Goal: Task Accomplishment & Management: Manage account settings

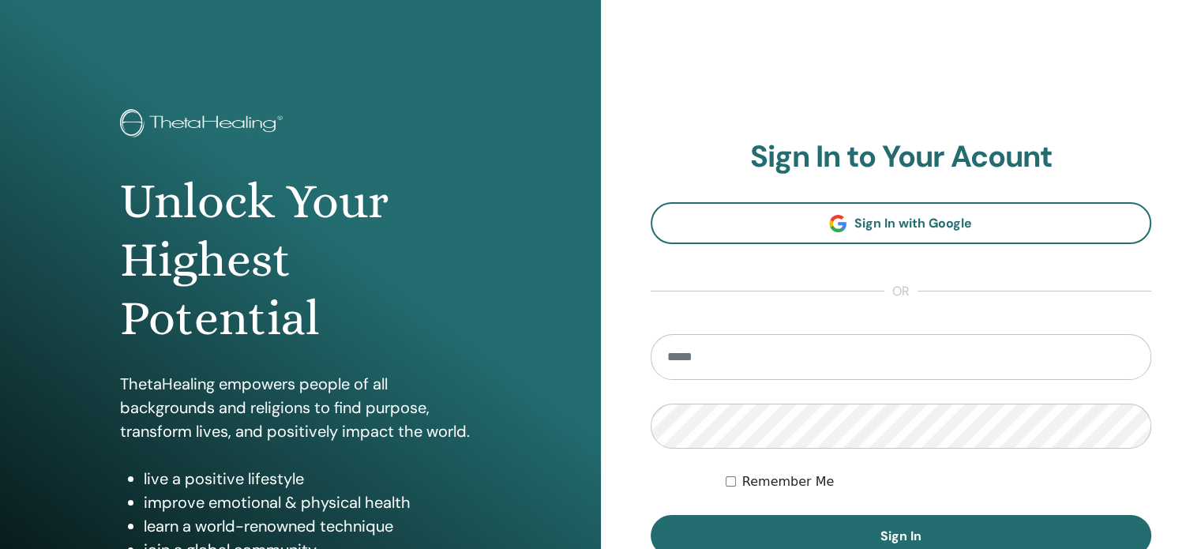
click at [683, 359] on input "email" at bounding box center [901, 357] width 501 height 46
type input "**********"
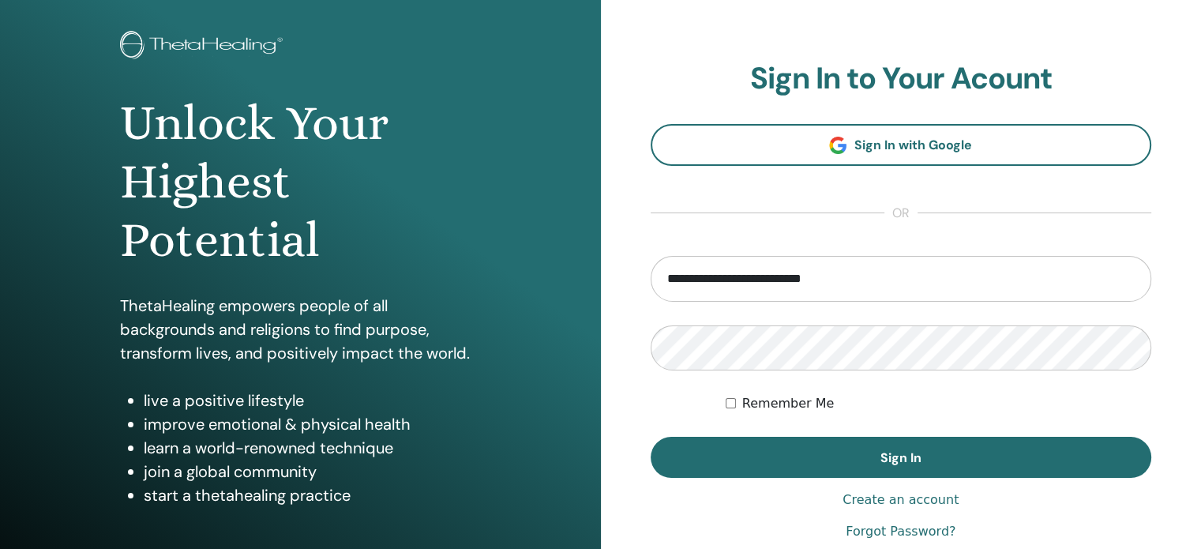
scroll to position [208, 0]
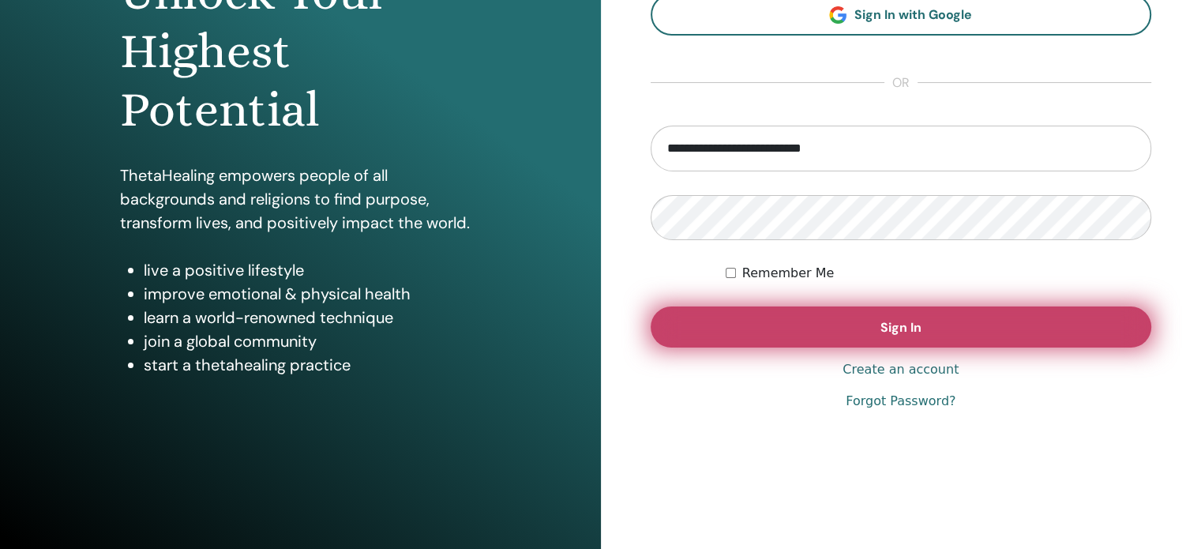
click at [862, 321] on button "Sign In" at bounding box center [901, 326] width 501 height 41
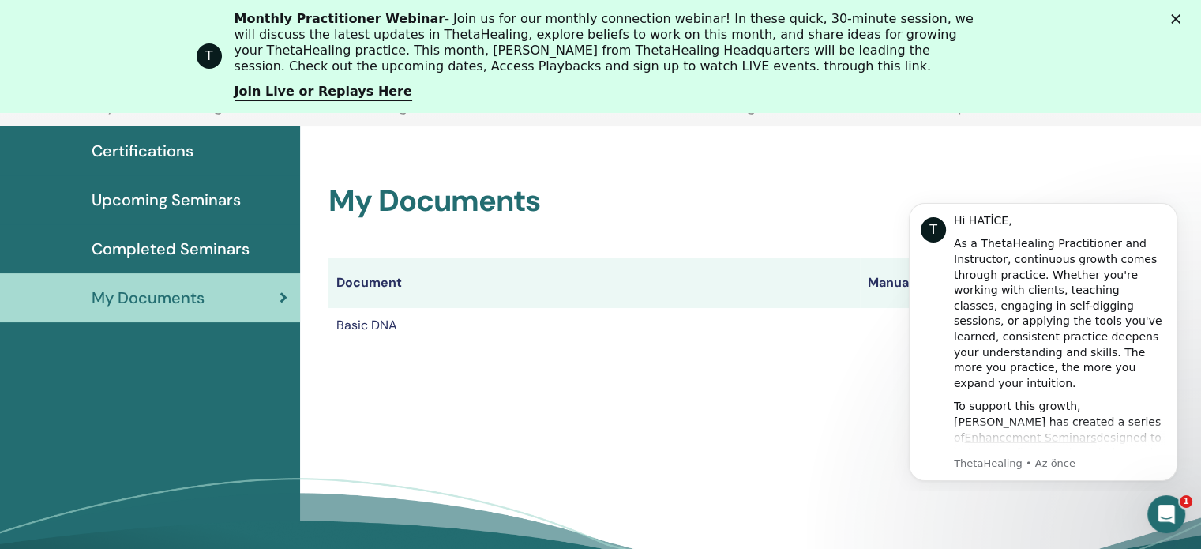
scroll to position [196, 0]
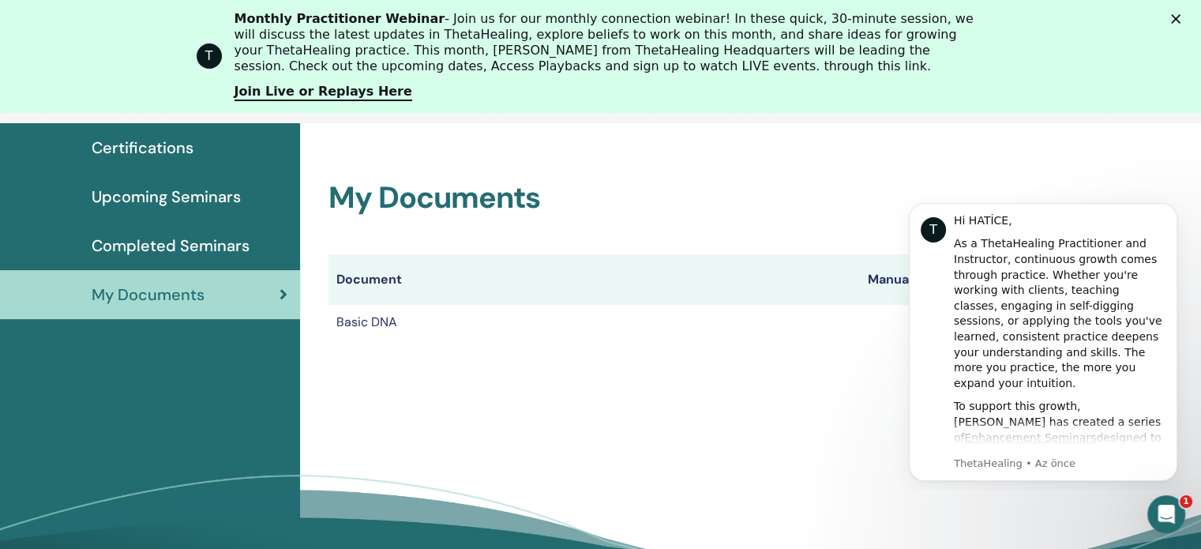
click at [766, 435] on div "My Documents Document Manuals Certificates Basic DNA Certificate" at bounding box center [750, 377] width 901 height 509
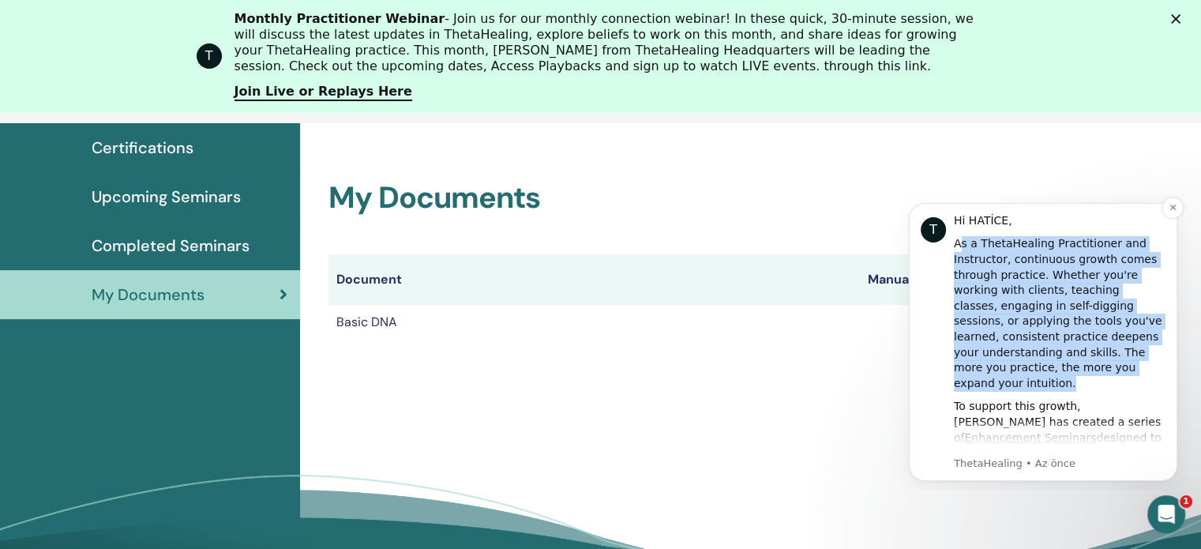
drag, startPoint x: 957, startPoint y: 243, endPoint x: 1098, endPoint y: 367, distance: 187.4
click at [1098, 367] on div "As a ThetaHealing Practitioner and Instructor, continuous growth comes through …" at bounding box center [1060, 313] width 212 height 155
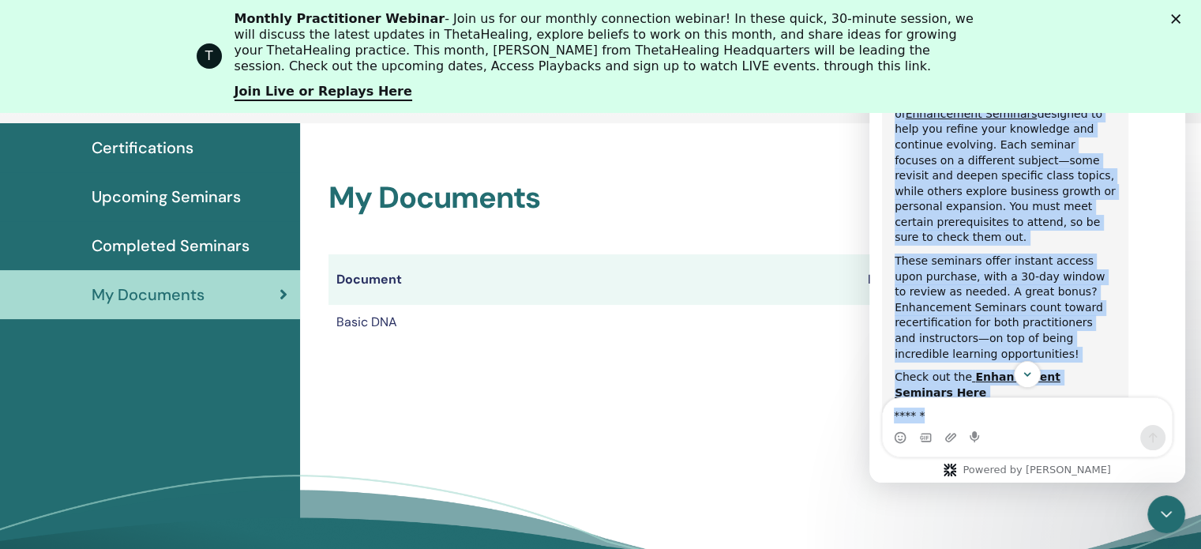
scroll to position [749, 0]
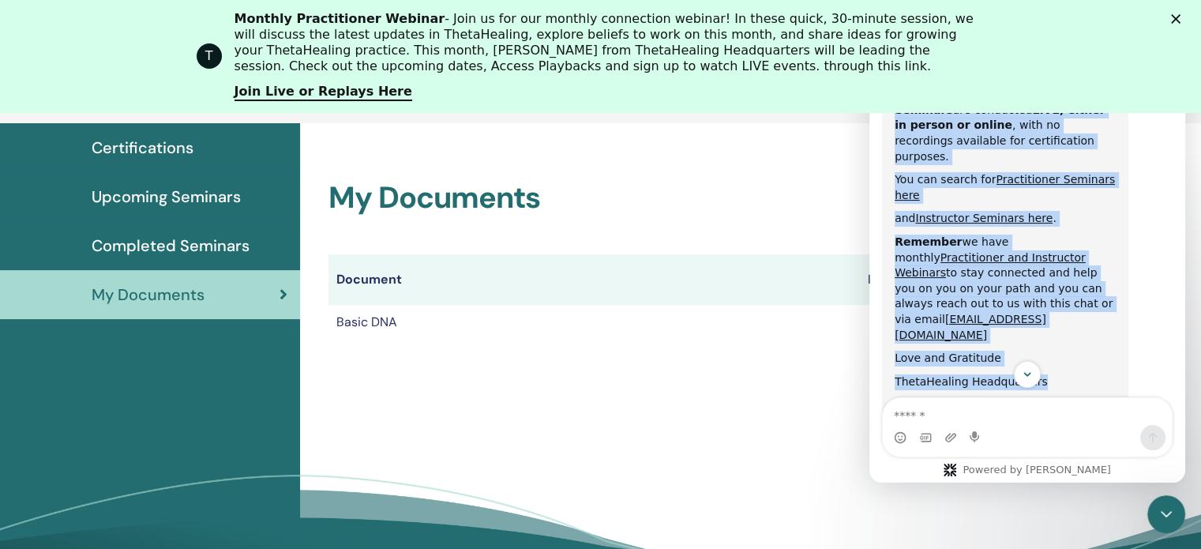
drag, startPoint x: 895, startPoint y: 302, endPoint x: 1038, endPoint y: 201, distance: 174.9
click at [1038, 201] on div "Hi HATİCE, As a ThetaHealing Practitioner and Instructor, continuous growth com…" at bounding box center [1005, 64] width 221 height 1087
copy div "As a ThetaHealing Practitioner and Instructor, continuous growth comes through …"
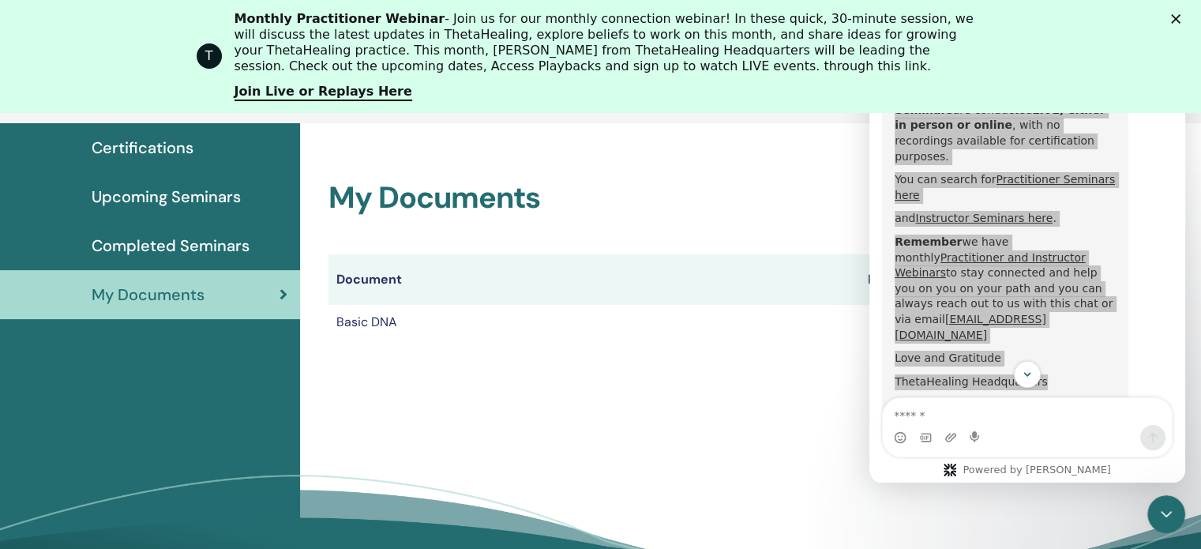
click at [436, 430] on div "My Documents Document Manuals Certificates Basic DNA Certificate" at bounding box center [750, 377] width 901 height 509
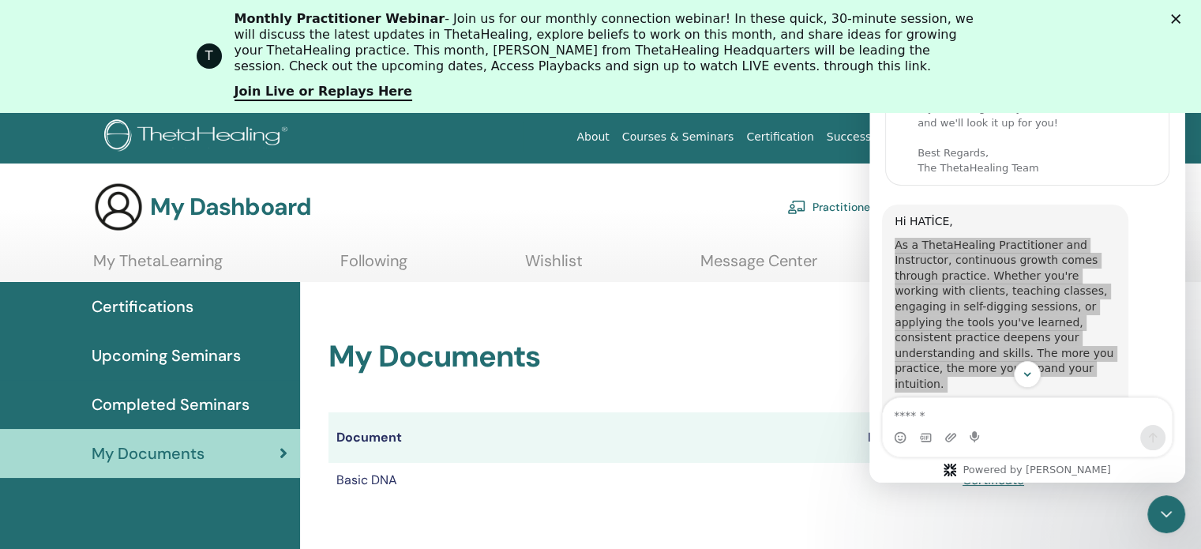
scroll to position [0, 0]
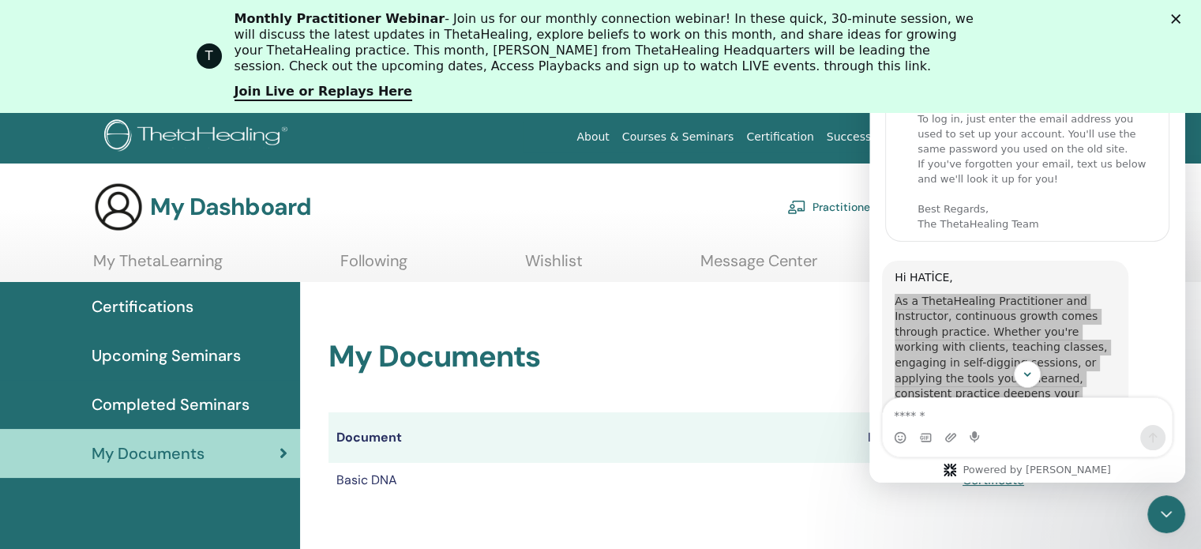
click at [1187, 22] on div "Kapat" at bounding box center [1179, 18] width 16 height 9
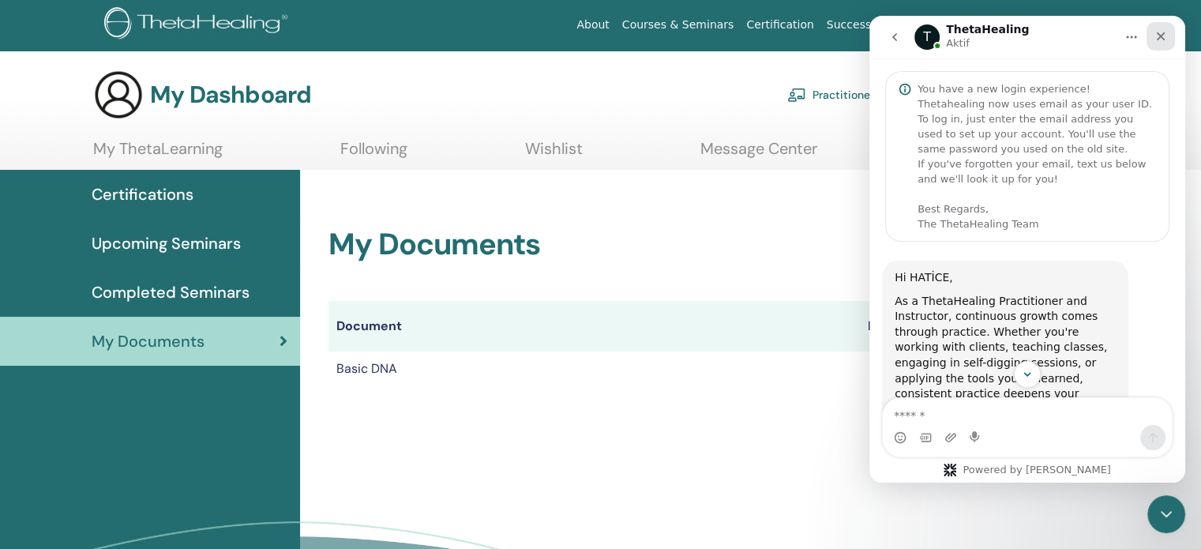
click at [1162, 37] on icon "Kapat" at bounding box center [1161, 36] width 9 height 9
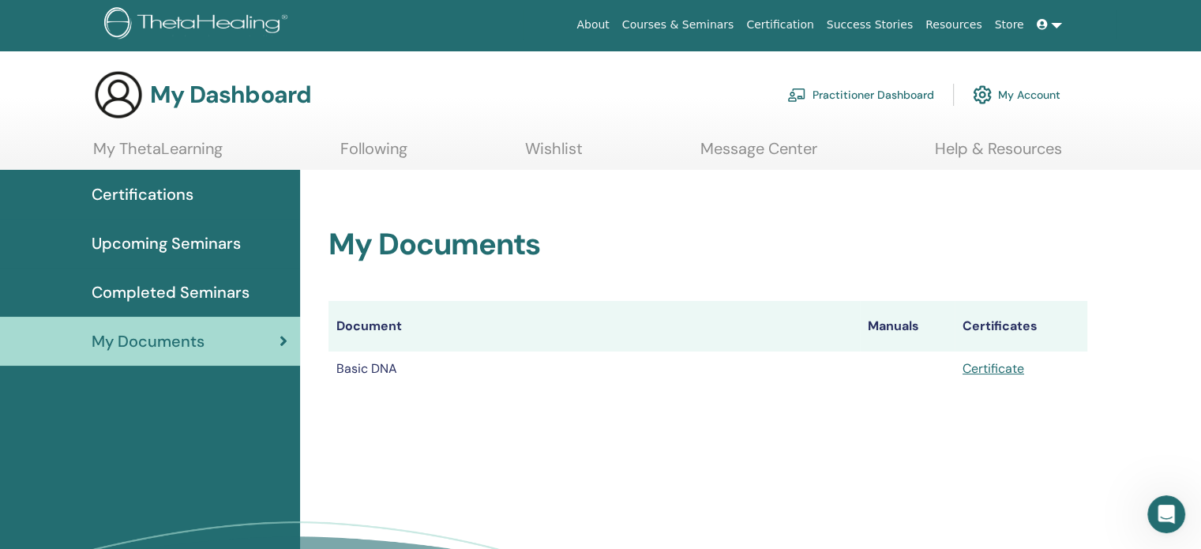
scroll to position [839, 0]
click at [998, 370] on link "Certificate" at bounding box center [994, 368] width 62 height 17
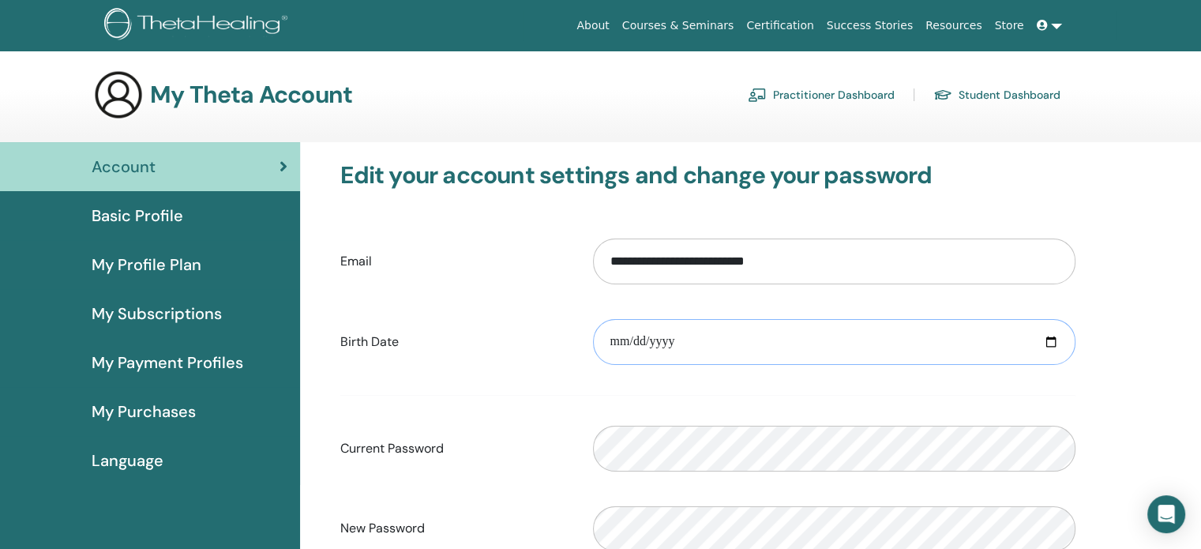
drag, startPoint x: 651, startPoint y: 338, endPoint x: 372, endPoint y: 283, distance: 284.2
click at [369, 287] on form "**********" at bounding box center [707, 434] width 735 height 415
type input "**********"
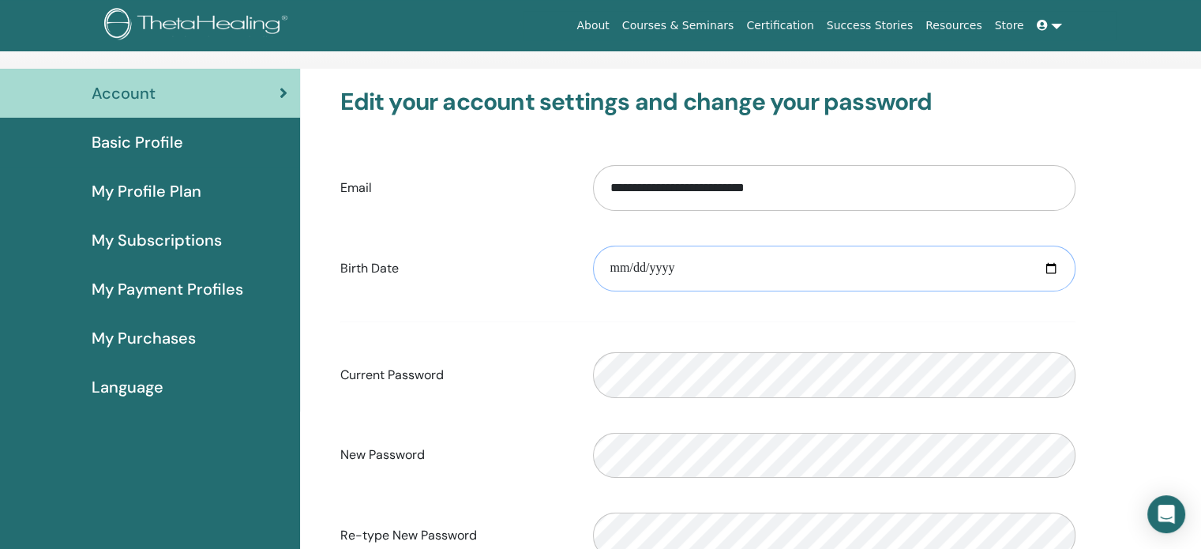
scroll to position [193, 0]
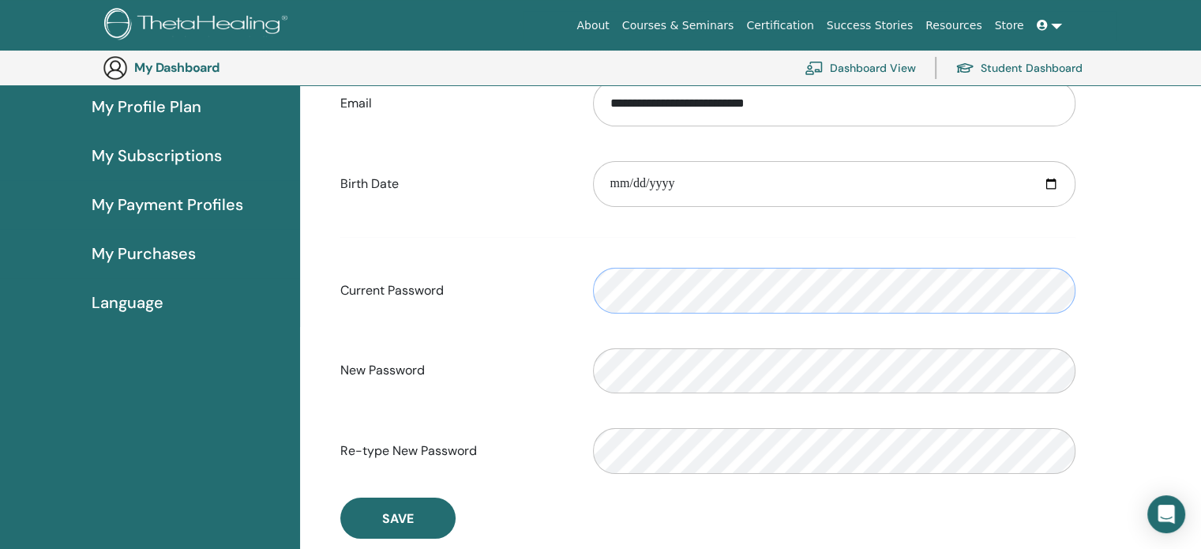
click at [584, 283] on div "Please enter a valid password" at bounding box center [834, 291] width 506 height 68
click at [231, 366] on div "Account Basic Profile My Profile Plan My Subscriptions My Payment Profiles My P…" at bounding box center [600, 357] width 1201 height 747
click at [582, 289] on div "Please enter a valid password" at bounding box center [834, 291] width 506 height 68
click at [513, 359] on div "New Password Verification password mismatch" at bounding box center [707, 371] width 759 height 68
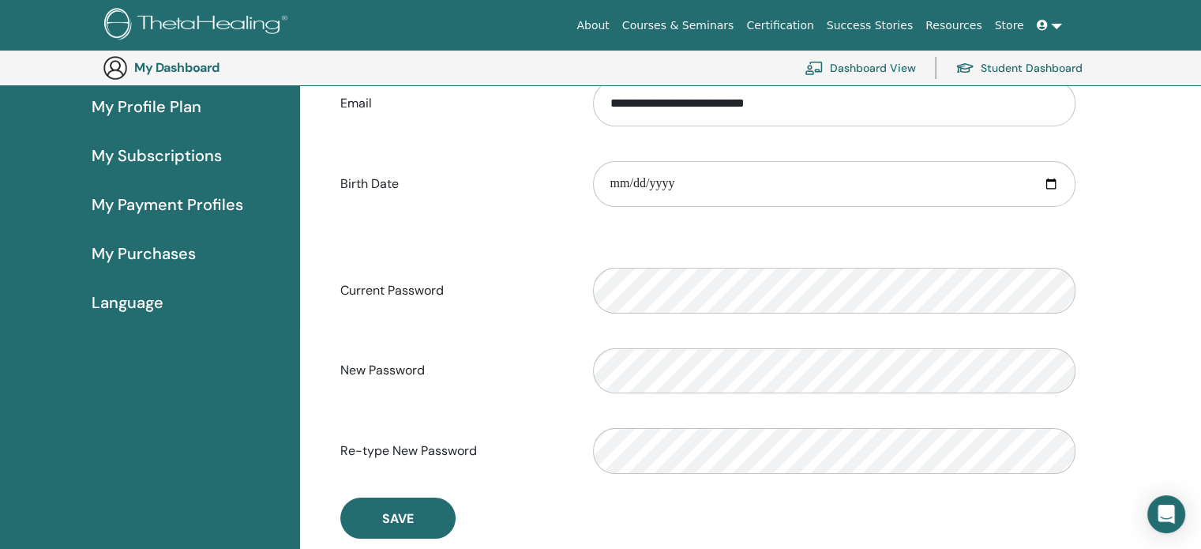
click at [527, 378] on label "New Password" at bounding box center [454, 370] width 253 height 30
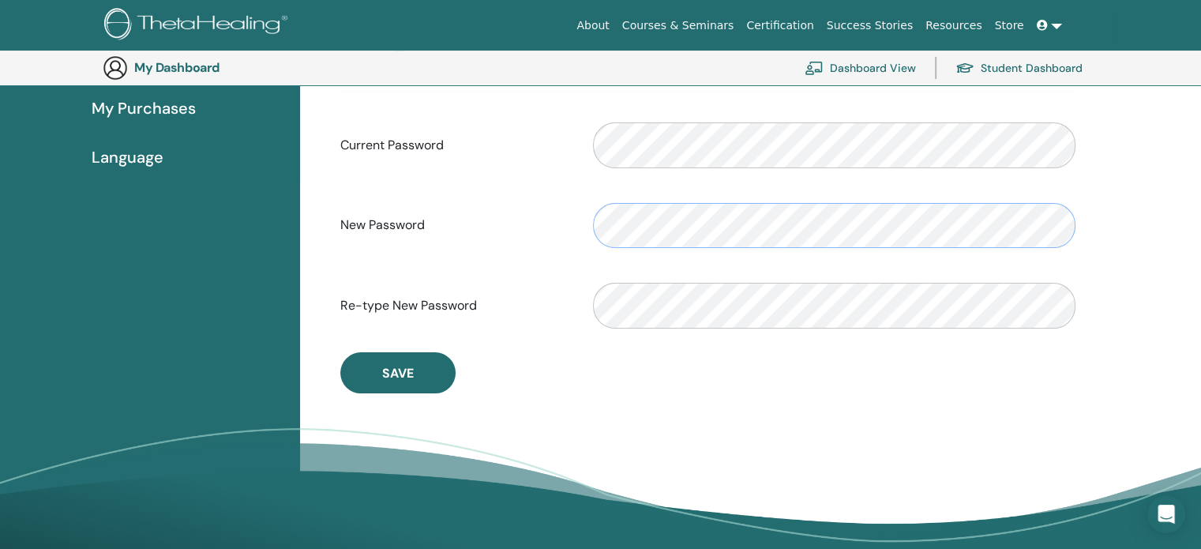
scroll to position [430, 0]
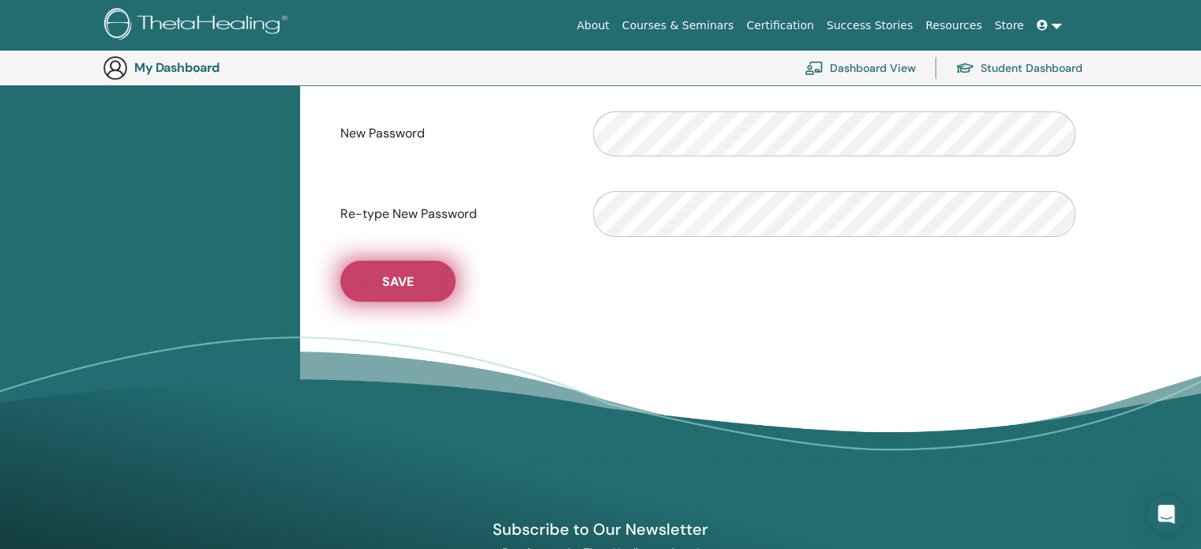
click at [414, 283] on button "Save" at bounding box center [397, 281] width 115 height 41
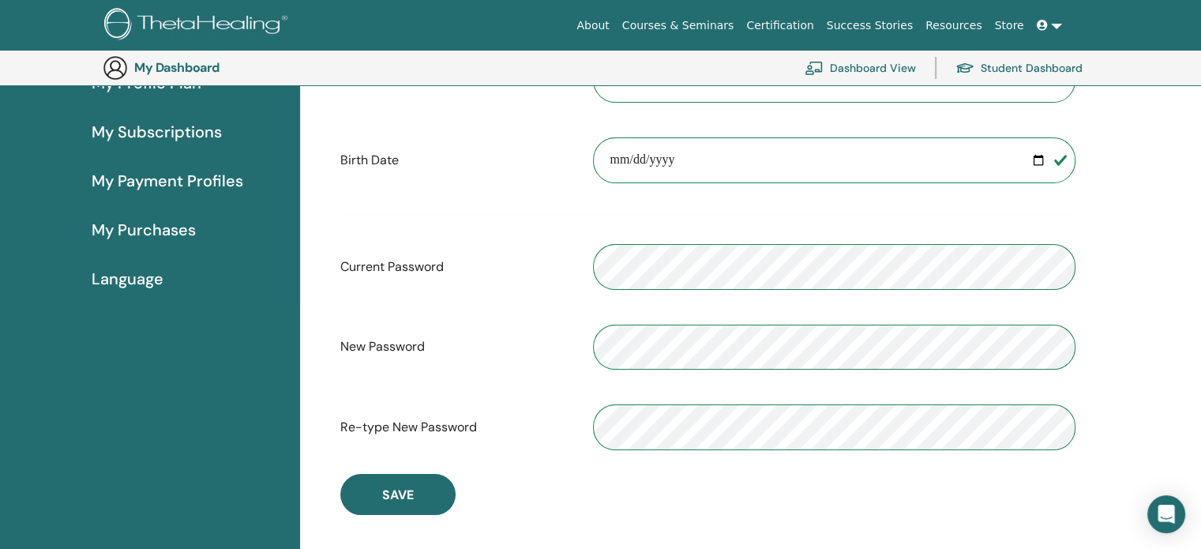
scroll to position [193, 0]
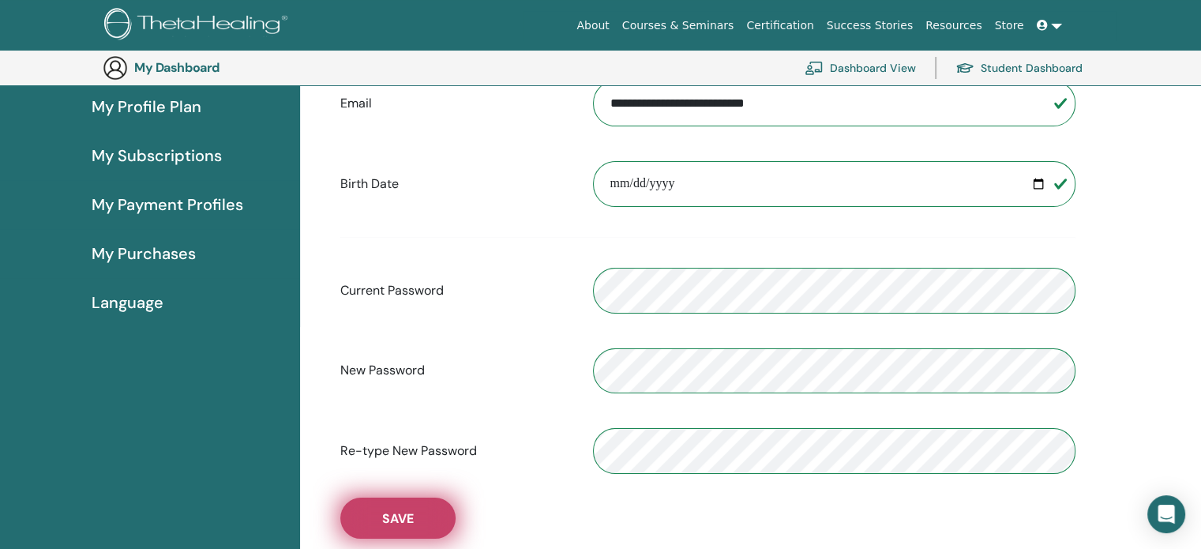
click at [408, 517] on span "Save" at bounding box center [398, 518] width 32 height 17
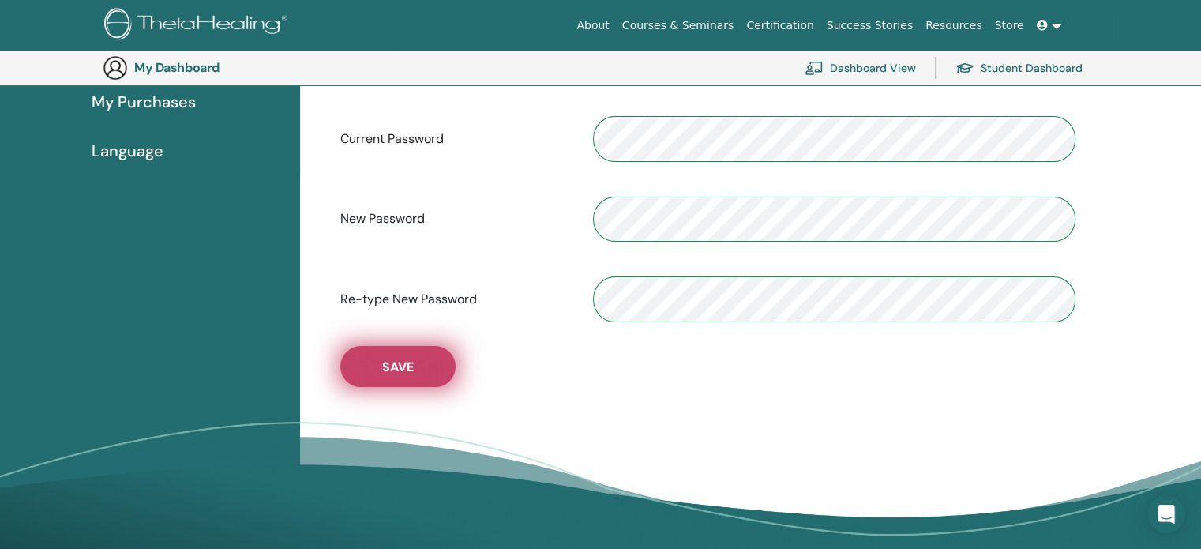
scroll to position [351, 0]
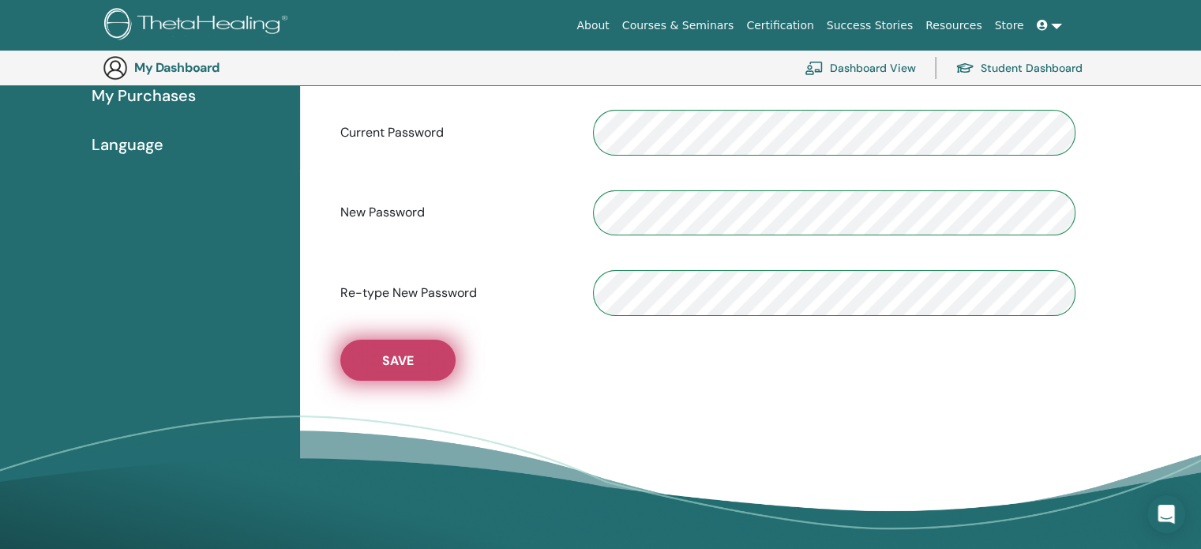
click at [401, 358] on span "Save" at bounding box center [398, 360] width 32 height 17
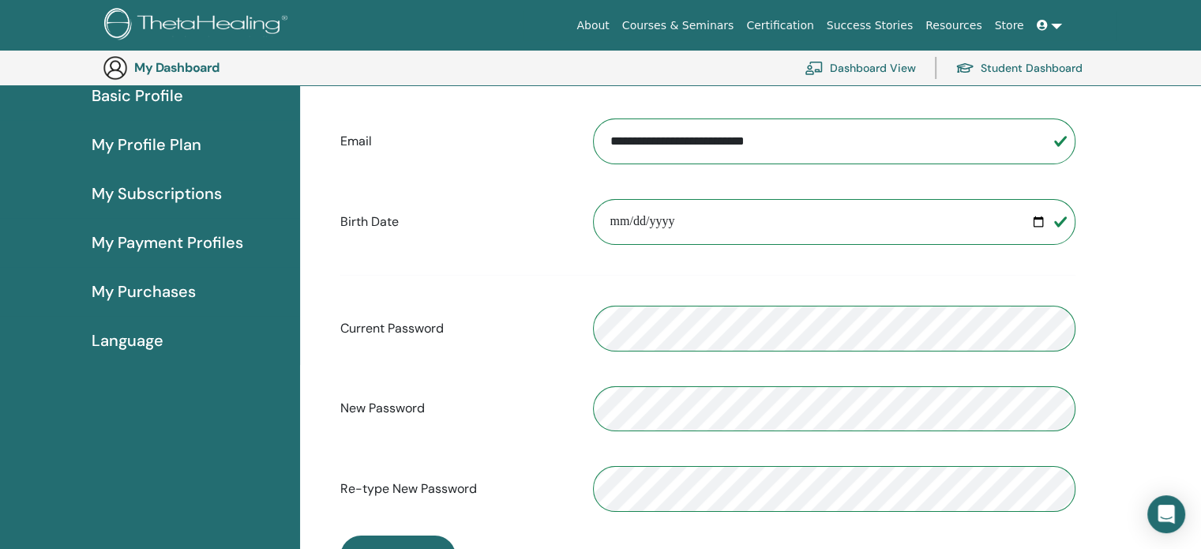
scroll to position [193, 0]
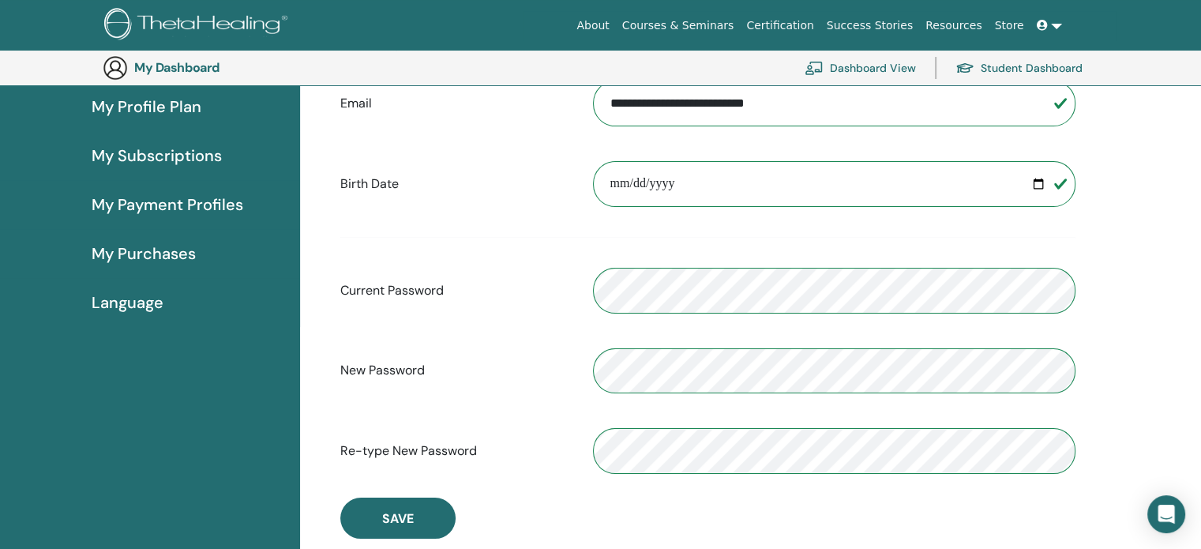
click at [120, 305] on span "Language" at bounding box center [128, 303] width 72 height 24
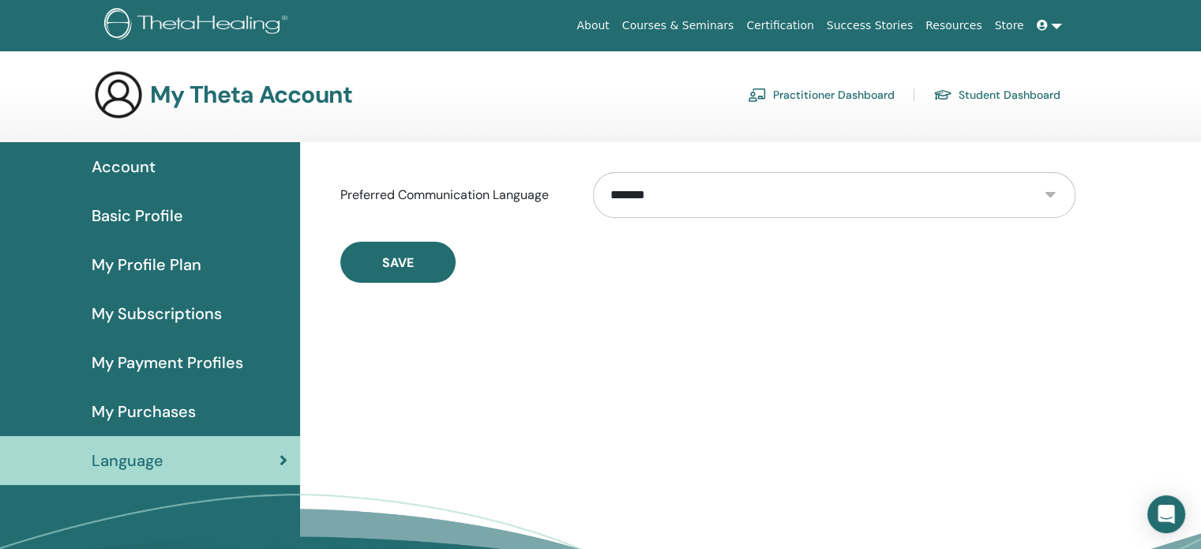
click at [1049, 191] on select "**********" at bounding box center [834, 195] width 482 height 46
select select "***"
click at [593, 172] on select "**********" at bounding box center [834, 195] width 482 height 46
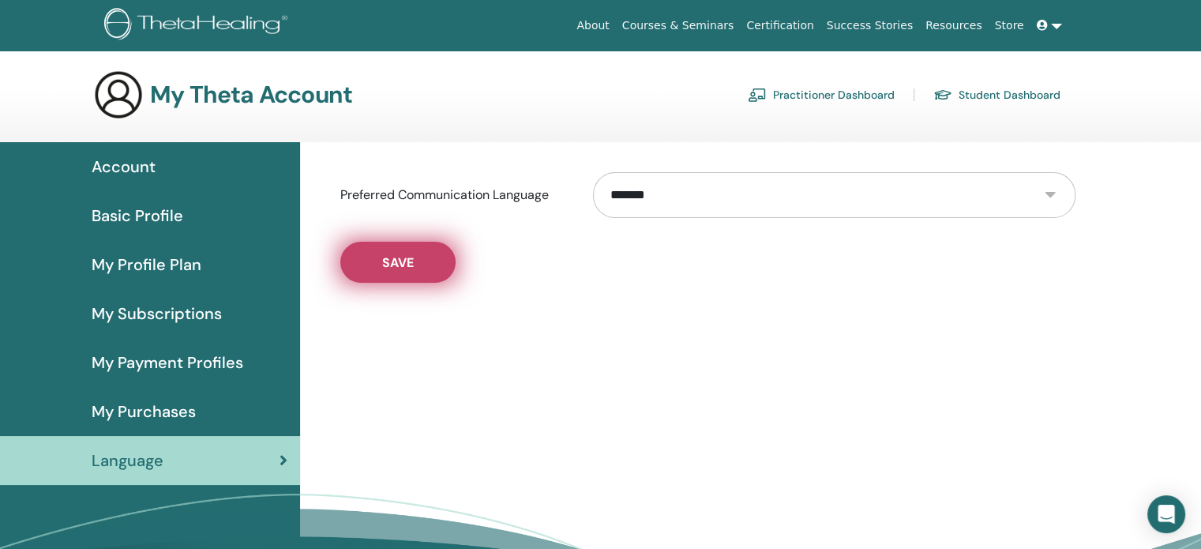
click at [375, 258] on button "Save" at bounding box center [397, 262] width 115 height 41
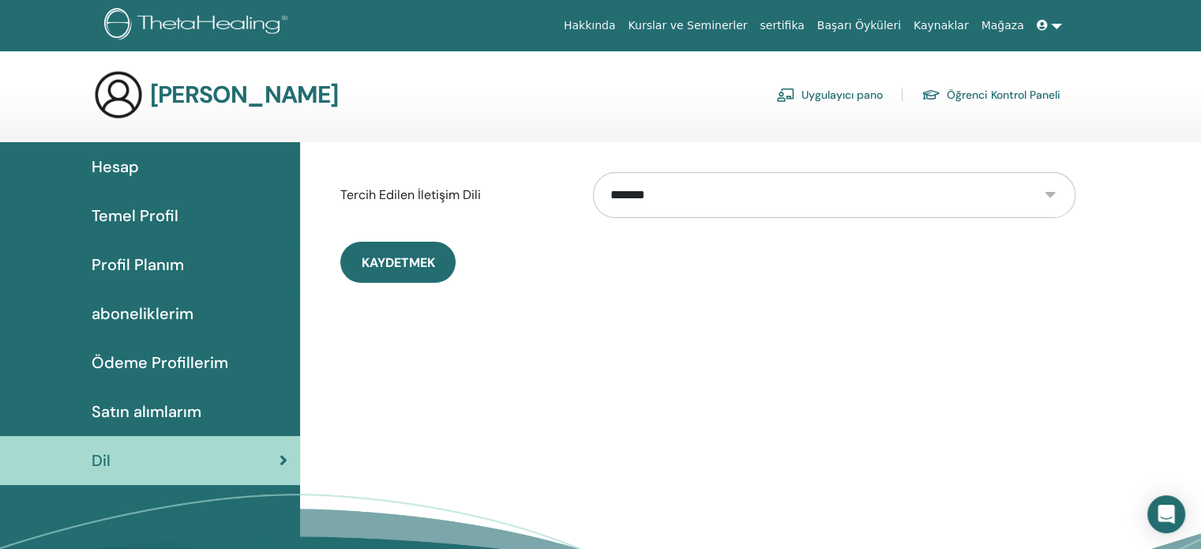
click at [123, 164] on span "Hesap" at bounding box center [115, 167] width 47 height 24
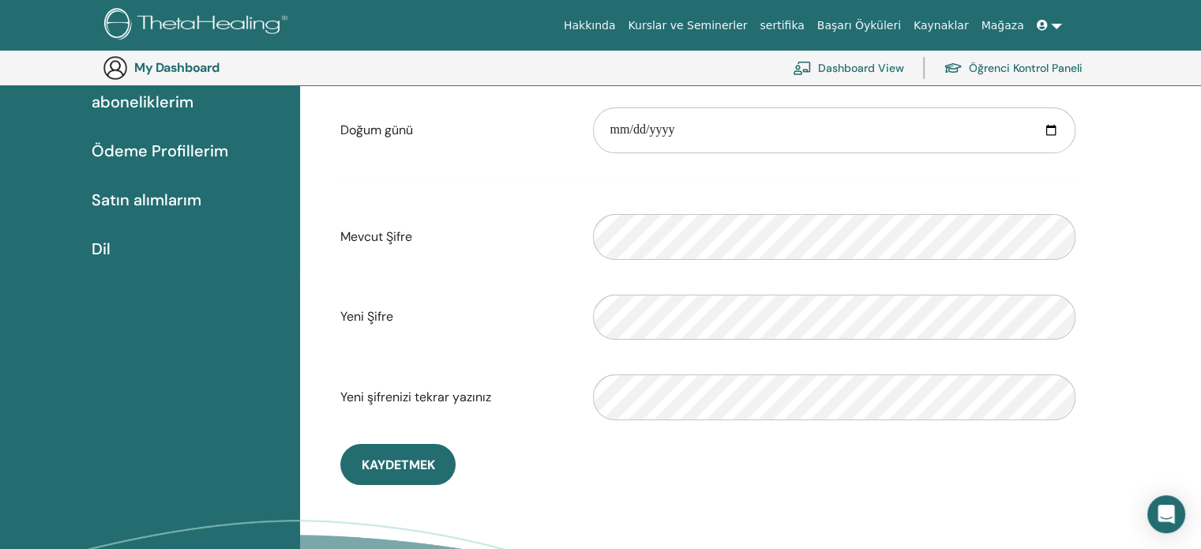
scroll to position [272, 0]
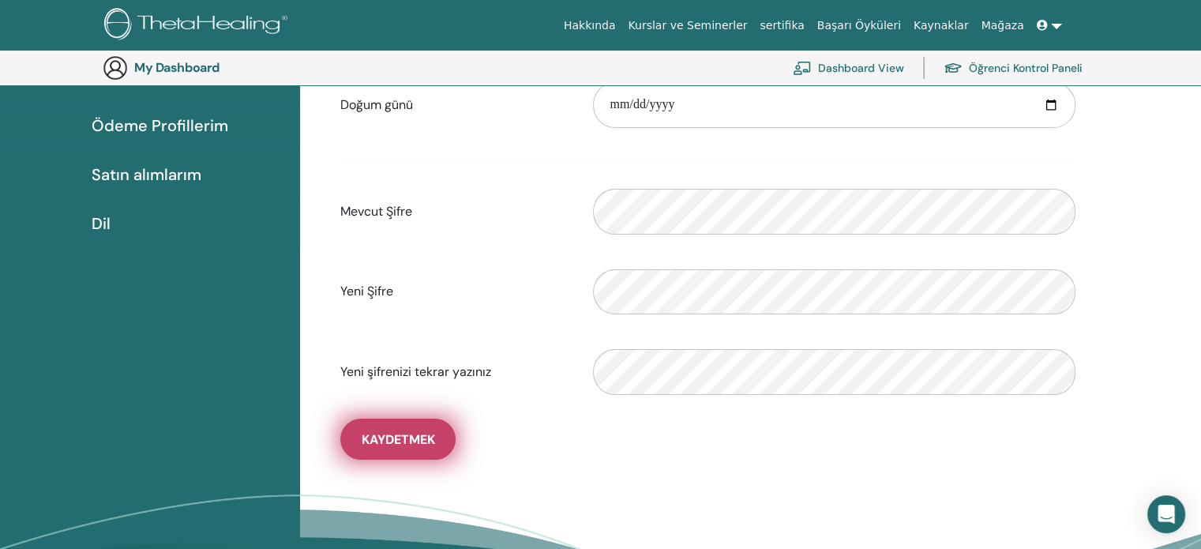
click at [393, 432] on span "Kaydetmek" at bounding box center [398, 439] width 73 height 17
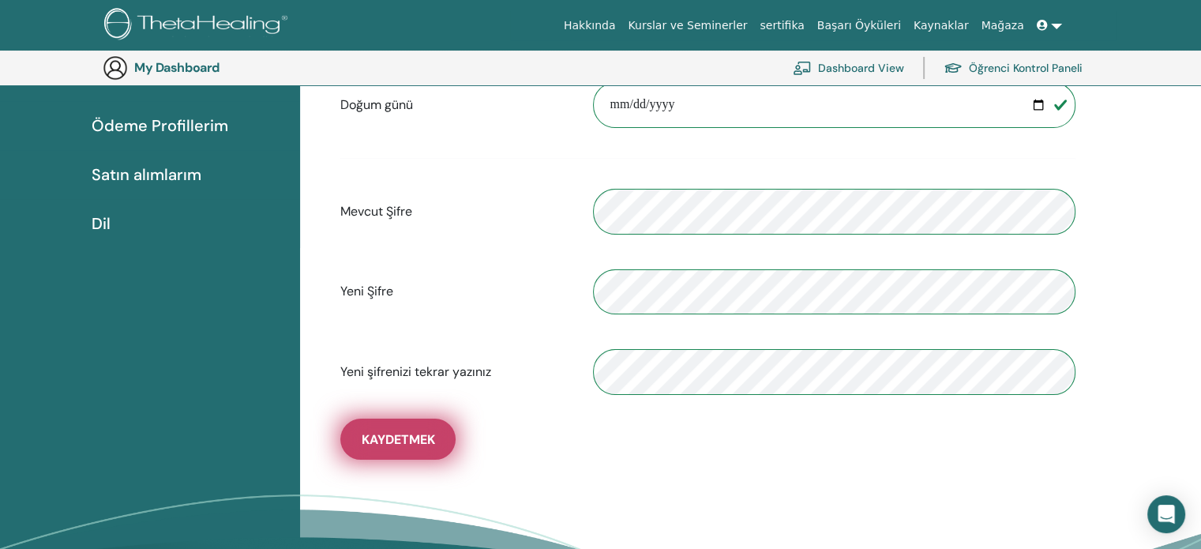
click at [393, 432] on span "Kaydetmek" at bounding box center [398, 439] width 73 height 17
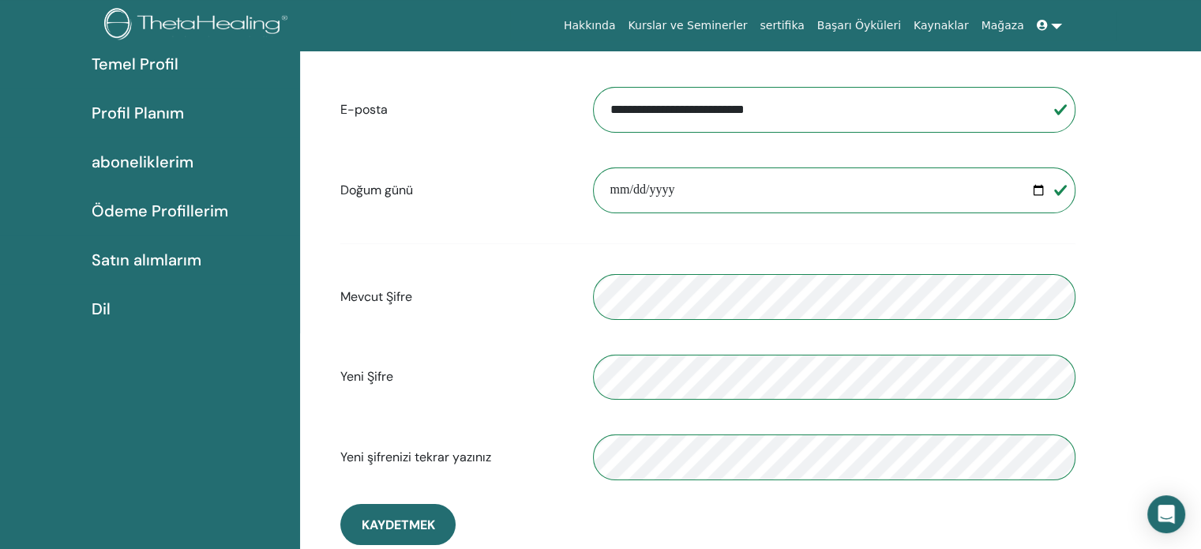
scroll to position [0, 0]
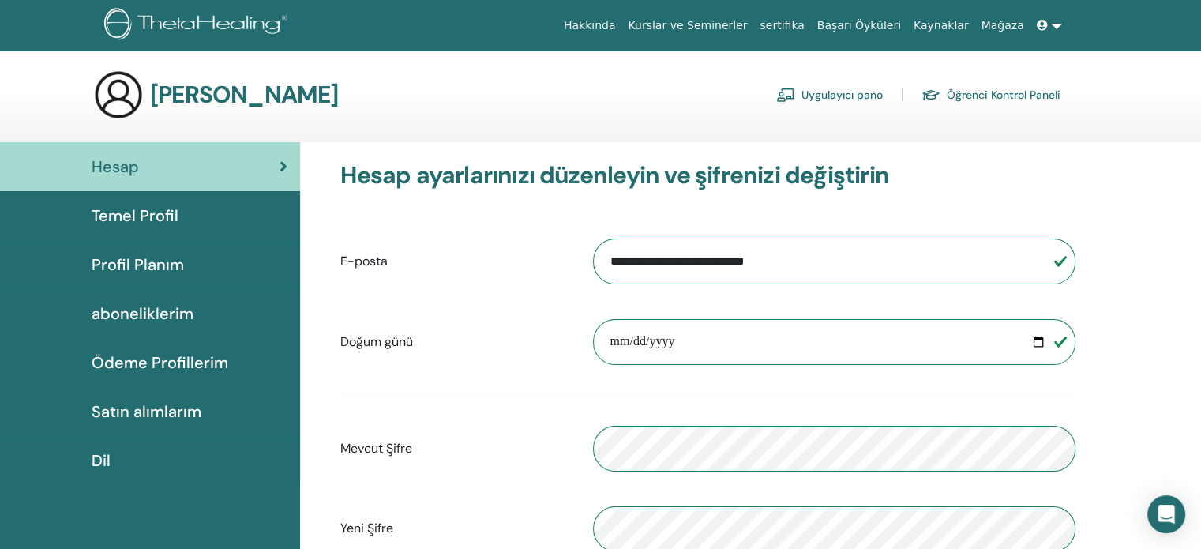
click at [142, 263] on span "Profil Planım" at bounding box center [138, 265] width 92 height 24
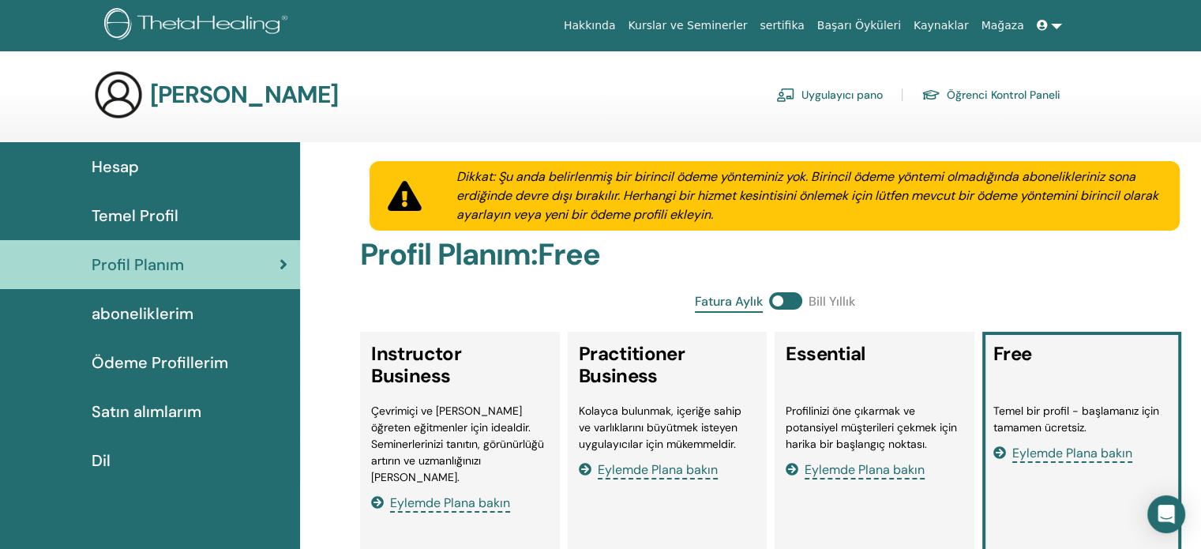
click at [137, 212] on span "Temel Profil" at bounding box center [135, 216] width 87 height 24
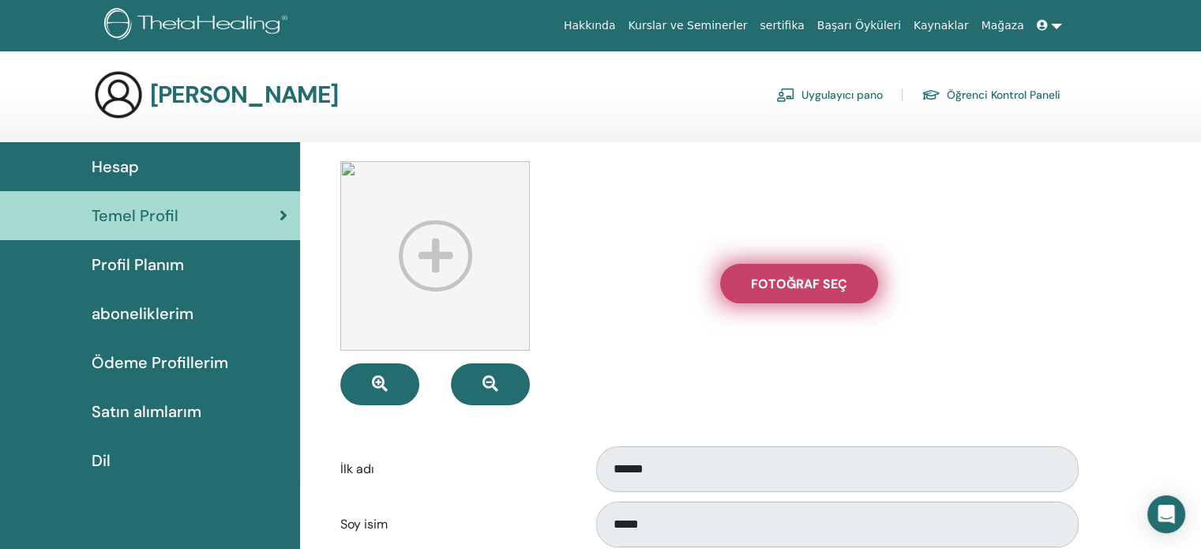
click at [794, 285] on span "Fotoğraf seç" at bounding box center [799, 284] width 96 height 17
click at [794, 285] on input "Fotoğraf seç" at bounding box center [799, 283] width 21 height 11
click at [800, 282] on span "Fotoğraf seç" at bounding box center [799, 284] width 96 height 17
click at [800, 282] on input "Fotoğraf seç" at bounding box center [799, 283] width 21 height 11
type input "**********"
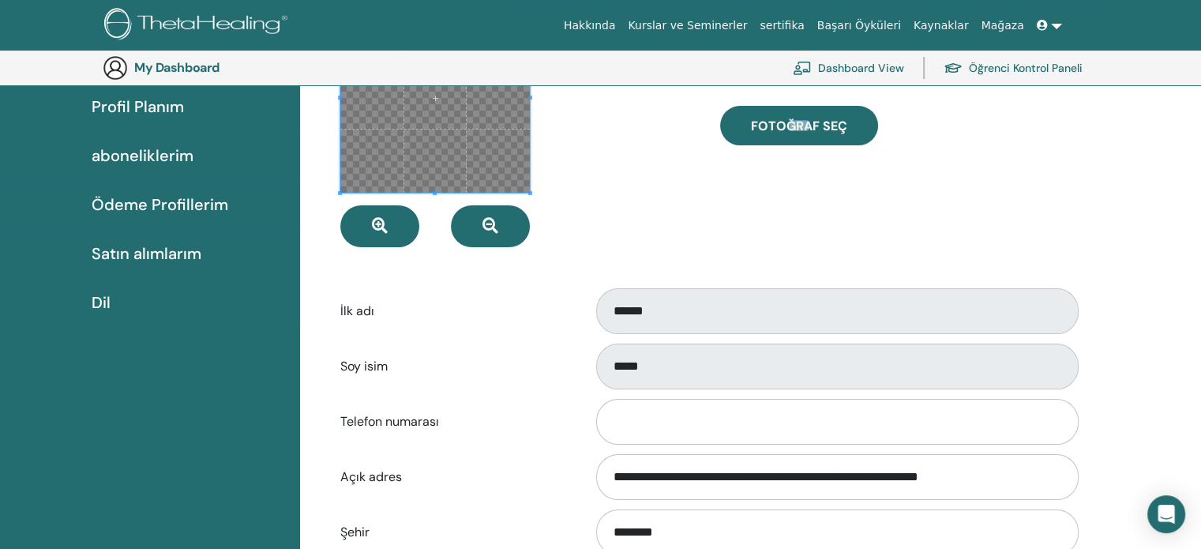
scroll to position [272, 0]
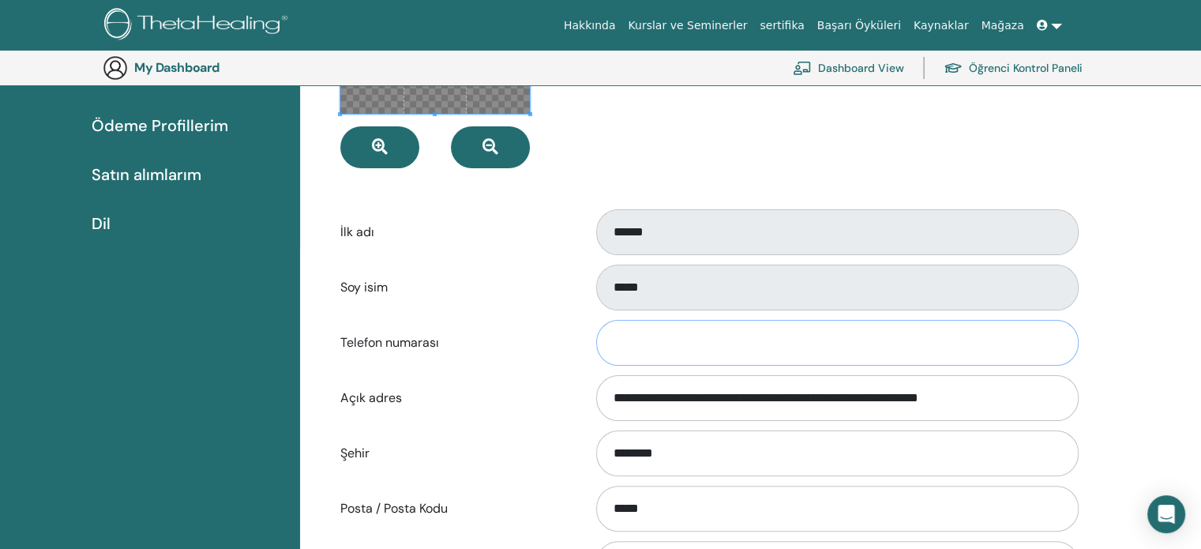
click at [647, 349] on input "Telefon numarası" at bounding box center [837, 343] width 482 height 46
click at [610, 340] on input "**********" at bounding box center [837, 343] width 482 height 46
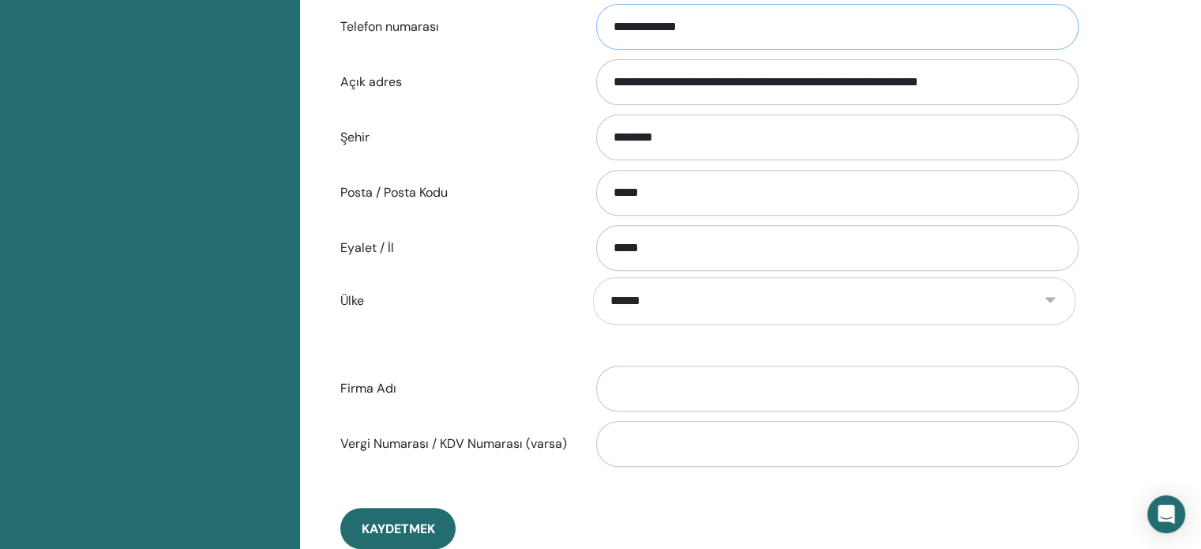
scroll to position [666, 0]
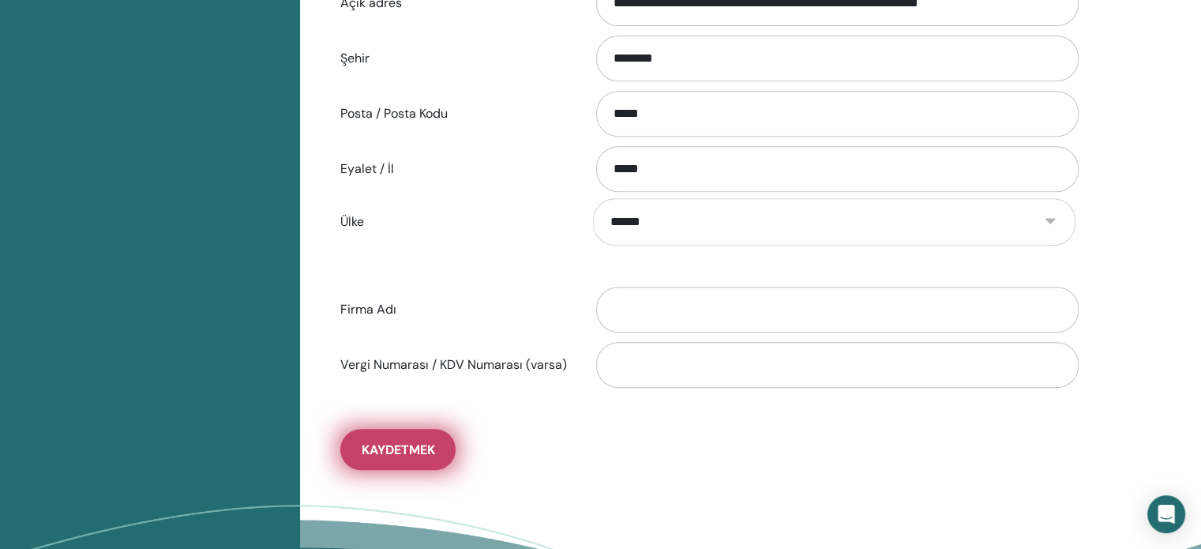
type input "**********"
click at [420, 445] on span "Kaydetmek" at bounding box center [398, 449] width 73 height 17
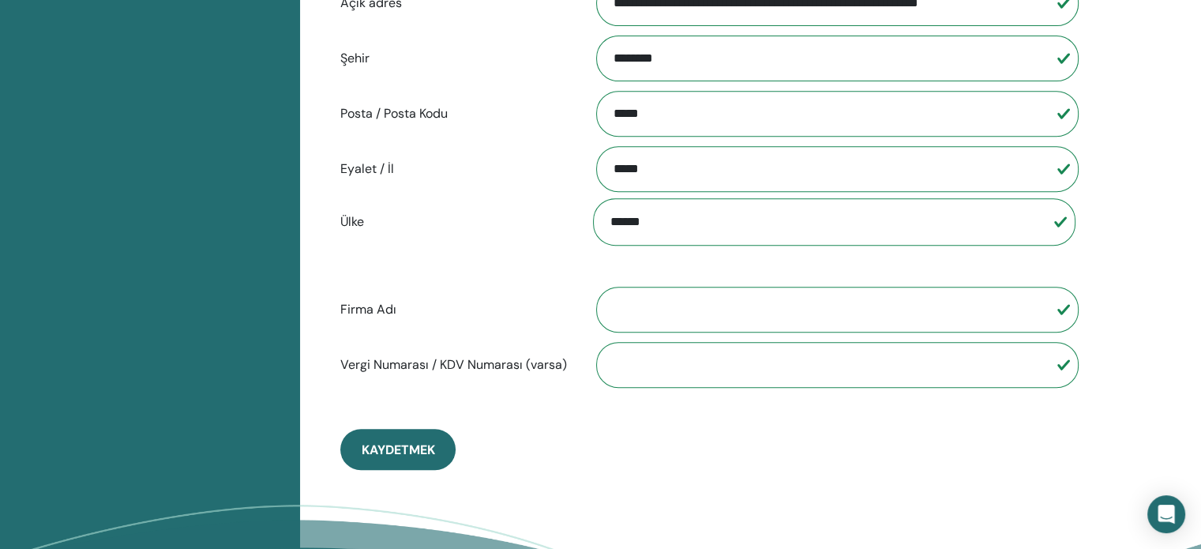
click at [636, 306] on input "Firma Adı" at bounding box center [837, 310] width 482 height 46
type input "**********"
click at [617, 355] on input "Vergi Numarası / KDV Numarası (varsa)" at bounding box center [837, 365] width 482 height 46
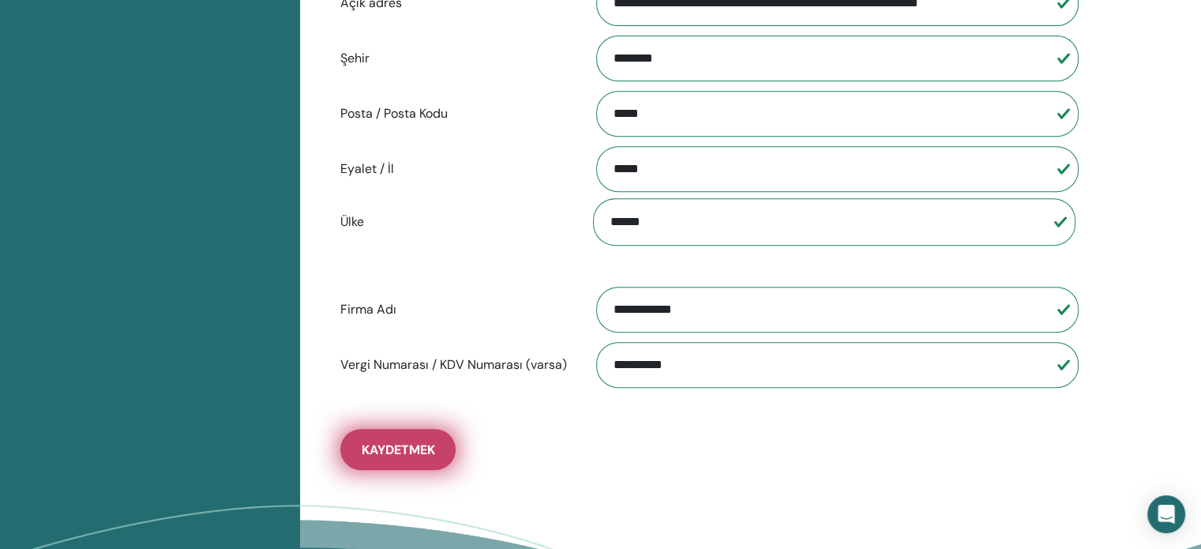
type input "**********"
click at [402, 450] on span "Kaydetmek" at bounding box center [398, 449] width 73 height 17
click at [395, 456] on button "Kaydetmek" at bounding box center [397, 449] width 115 height 41
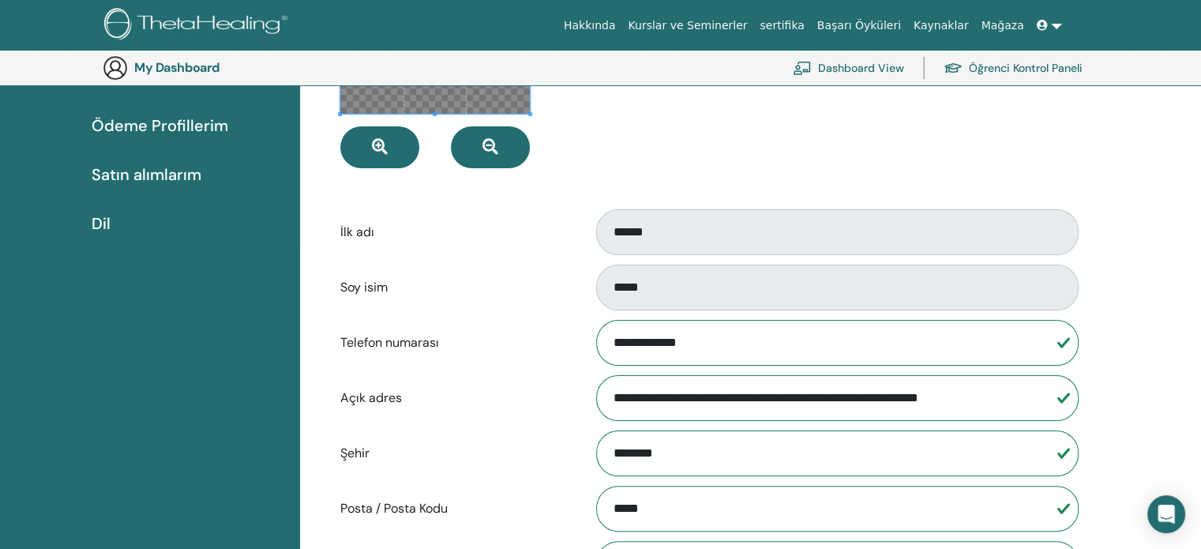
scroll to position [0, 0]
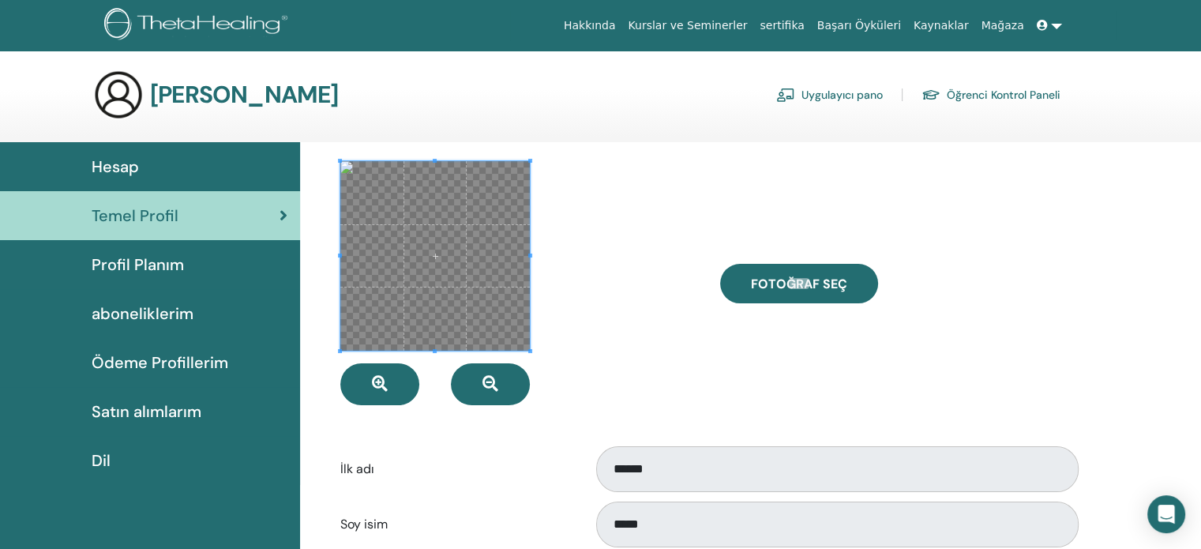
click at [128, 269] on span "Profil Planım" at bounding box center [138, 265] width 92 height 24
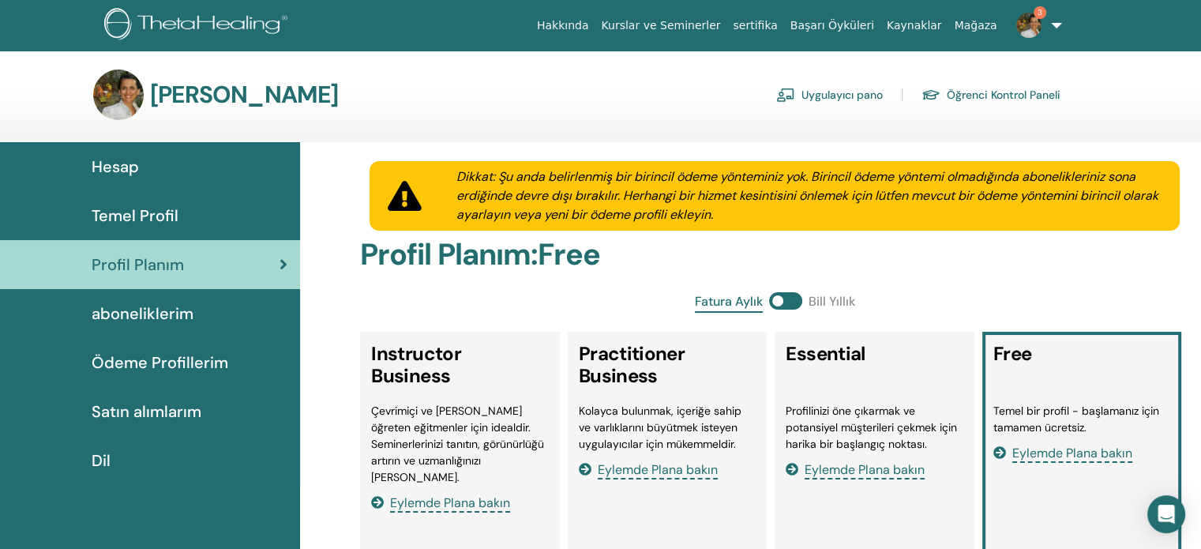
click at [129, 312] on span "aboneliklerim" at bounding box center [143, 314] width 102 height 24
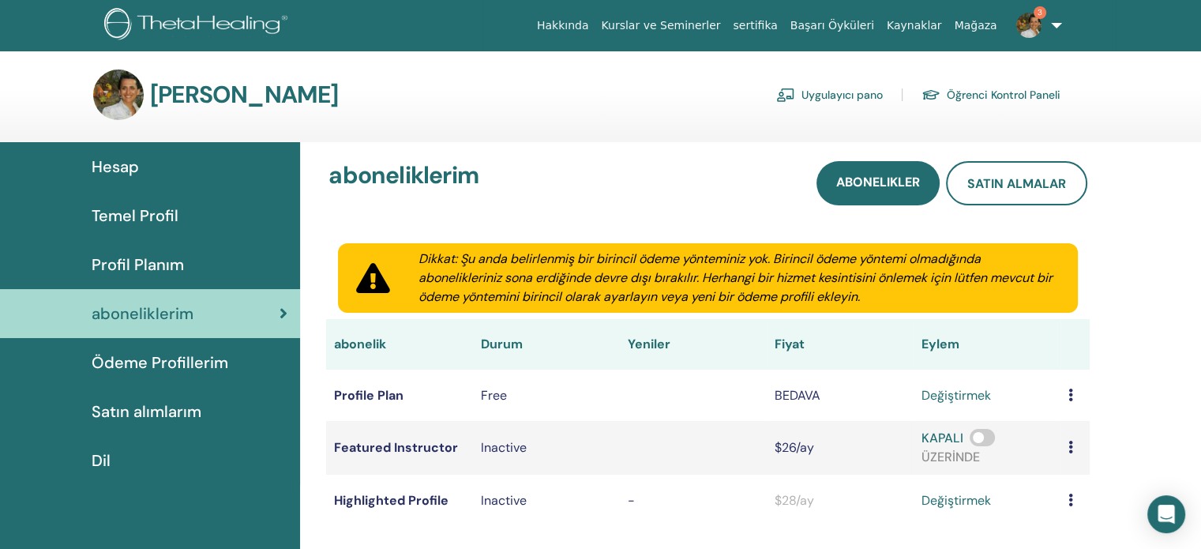
scroll to position [79, 0]
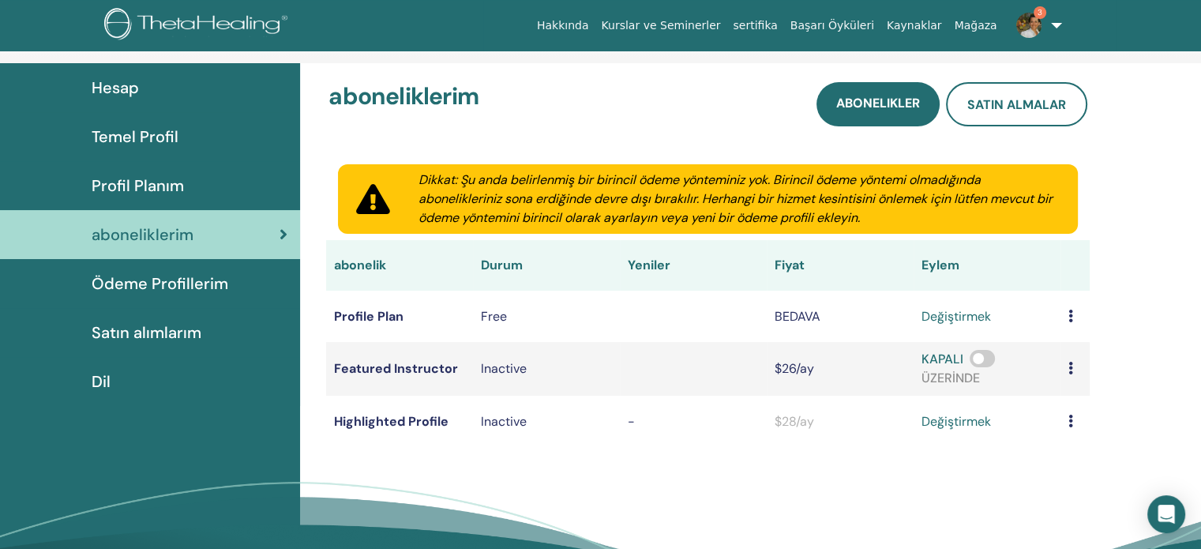
click at [167, 284] on span "Ödeme Profillerim" at bounding box center [160, 284] width 137 height 24
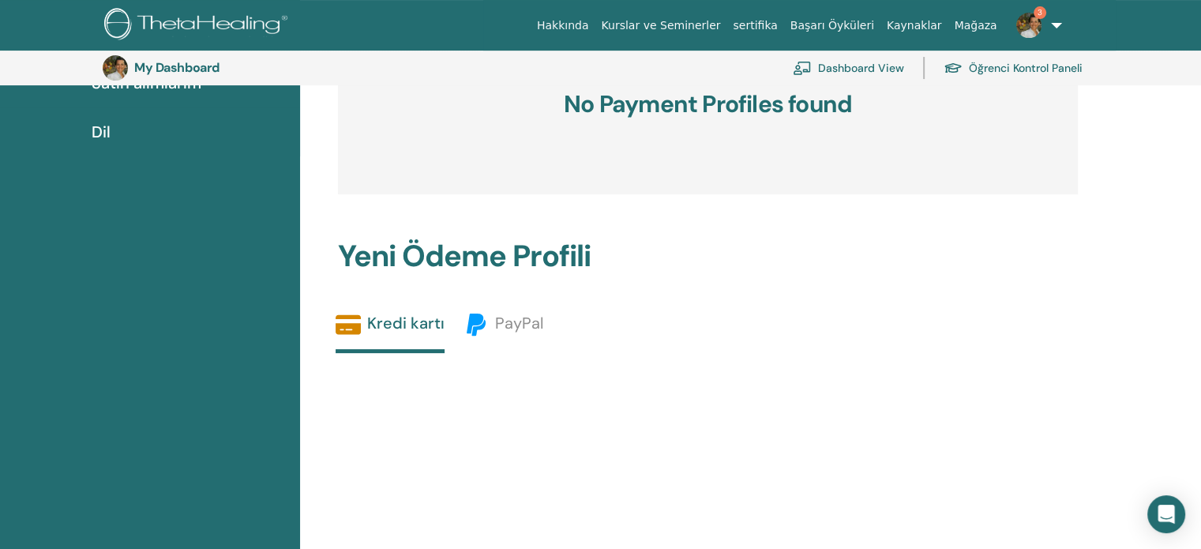
scroll to position [137, 0]
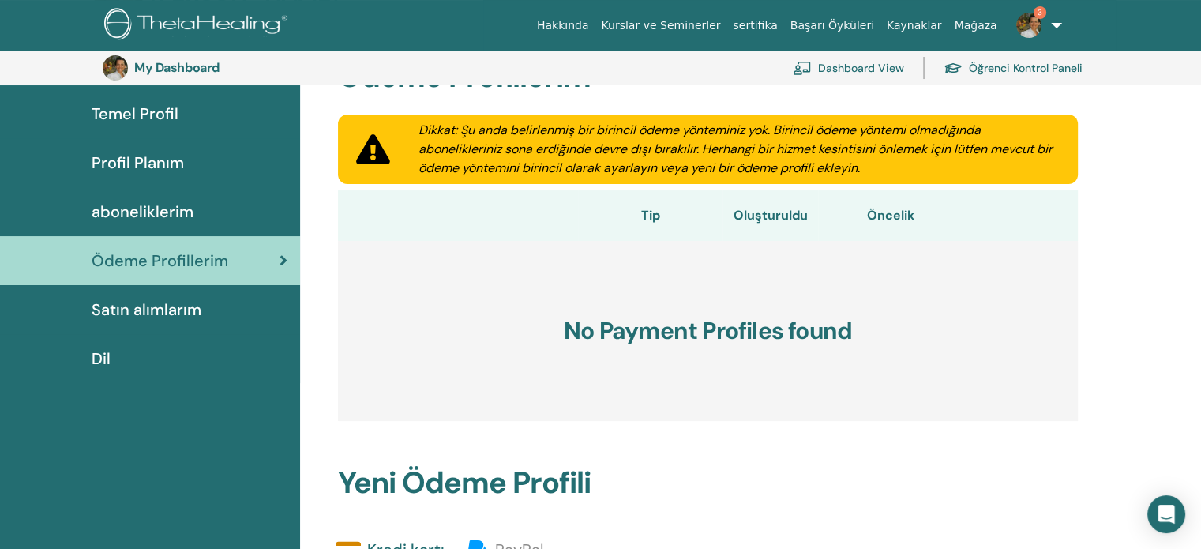
click at [127, 113] on span "Temel Profil" at bounding box center [135, 114] width 87 height 24
